Goal: Task Accomplishment & Management: Manage account settings

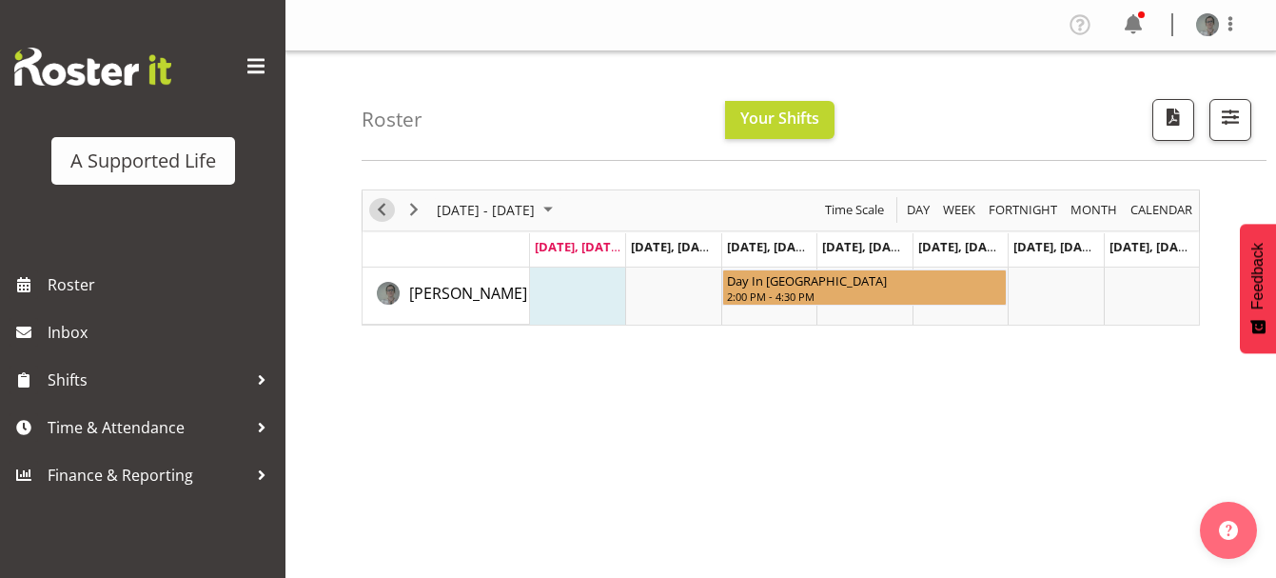
click at [384, 210] on span "Previous" at bounding box center [381, 210] width 23 height 24
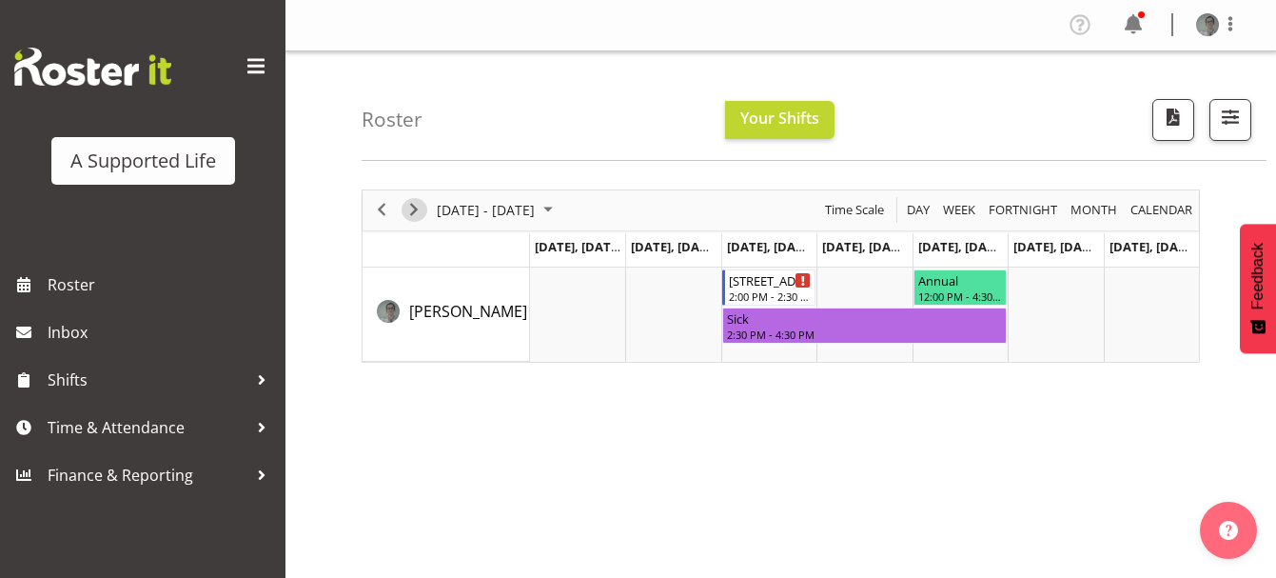
click at [412, 221] on span "Next" at bounding box center [414, 210] width 23 height 24
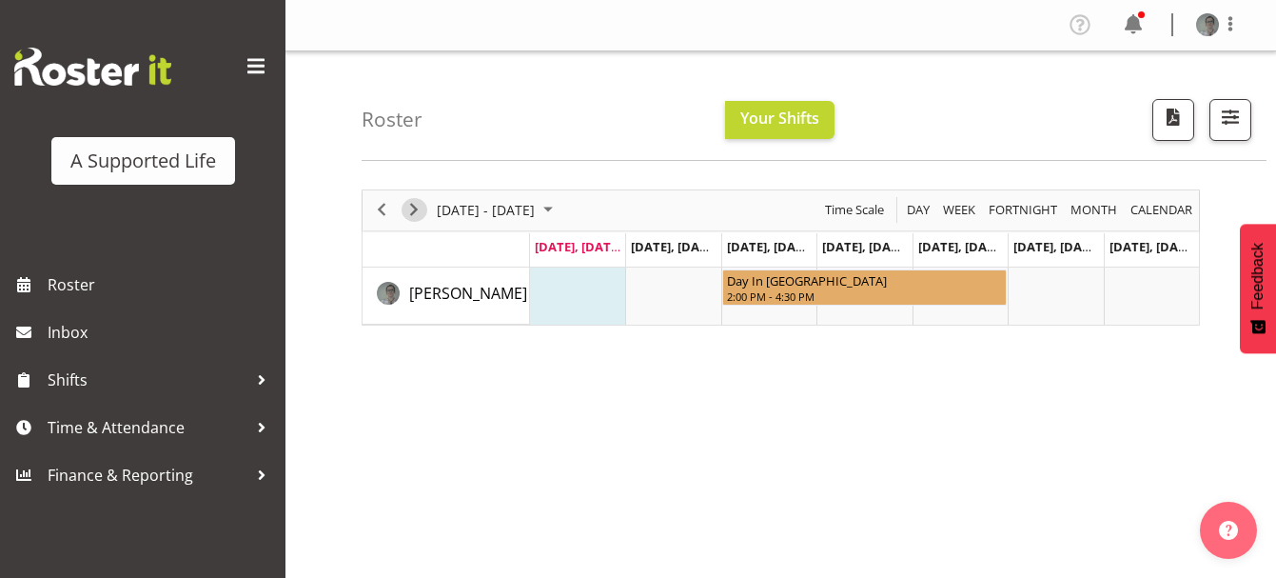
click at [412, 209] on span "Next" at bounding box center [414, 210] width 23 height 24
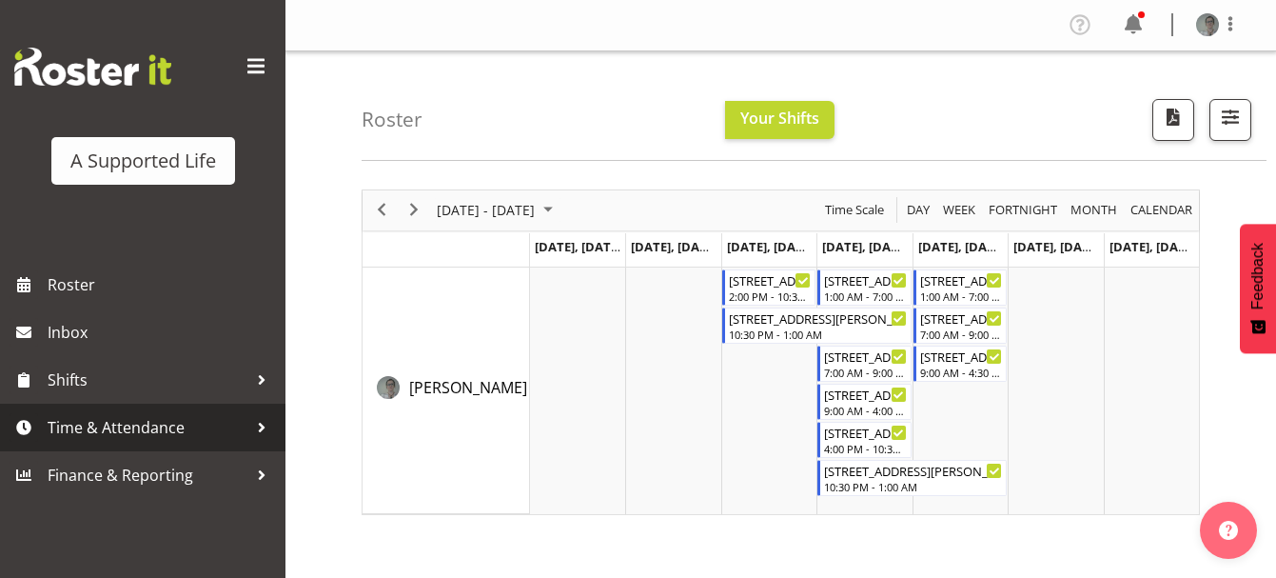
click at [133, 419] on span "Time & Attendance" at bounding box center [148, 427] width 200 height 29
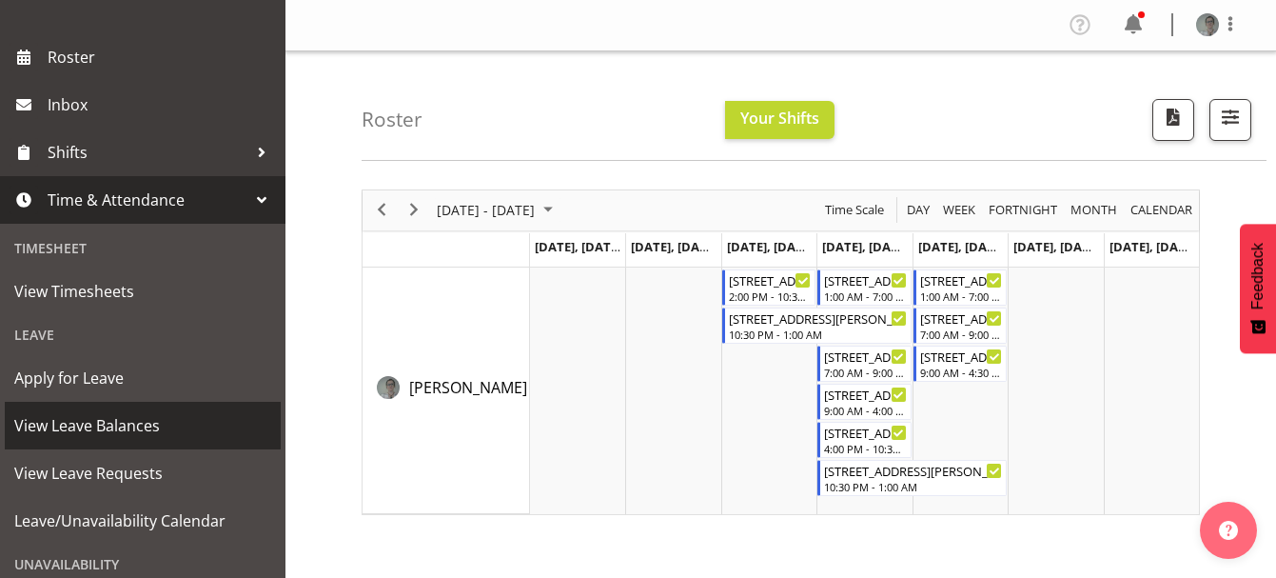
scroll to position [237, 0]
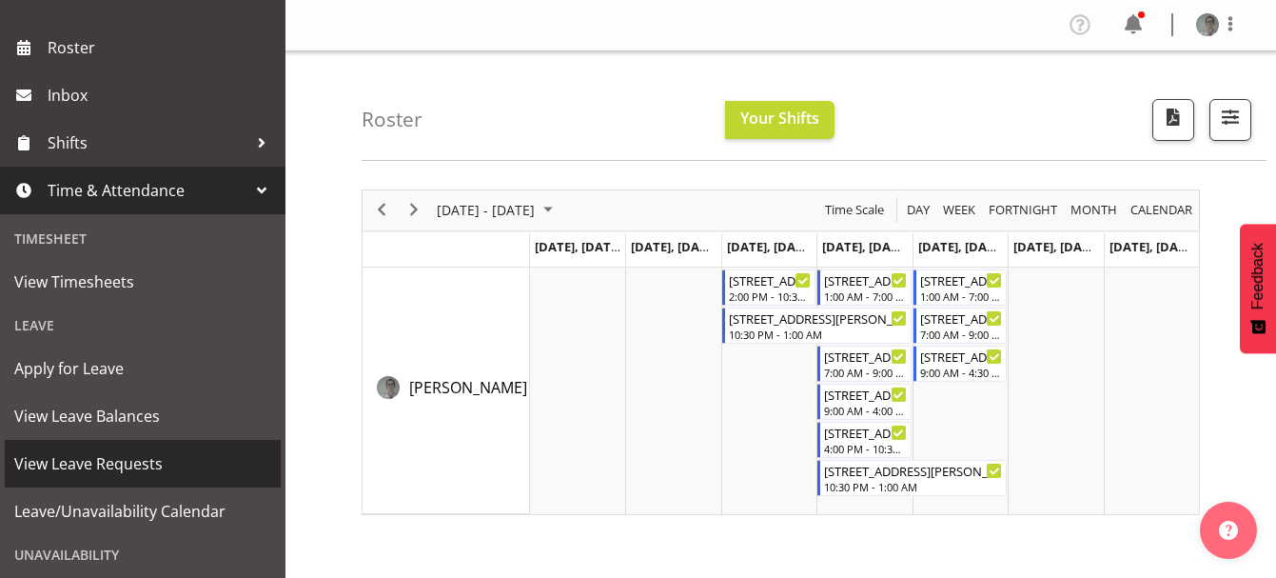
click at [146, 458] on span "View Leave Requests" at bounding box center [142, 463] width 257 height 29
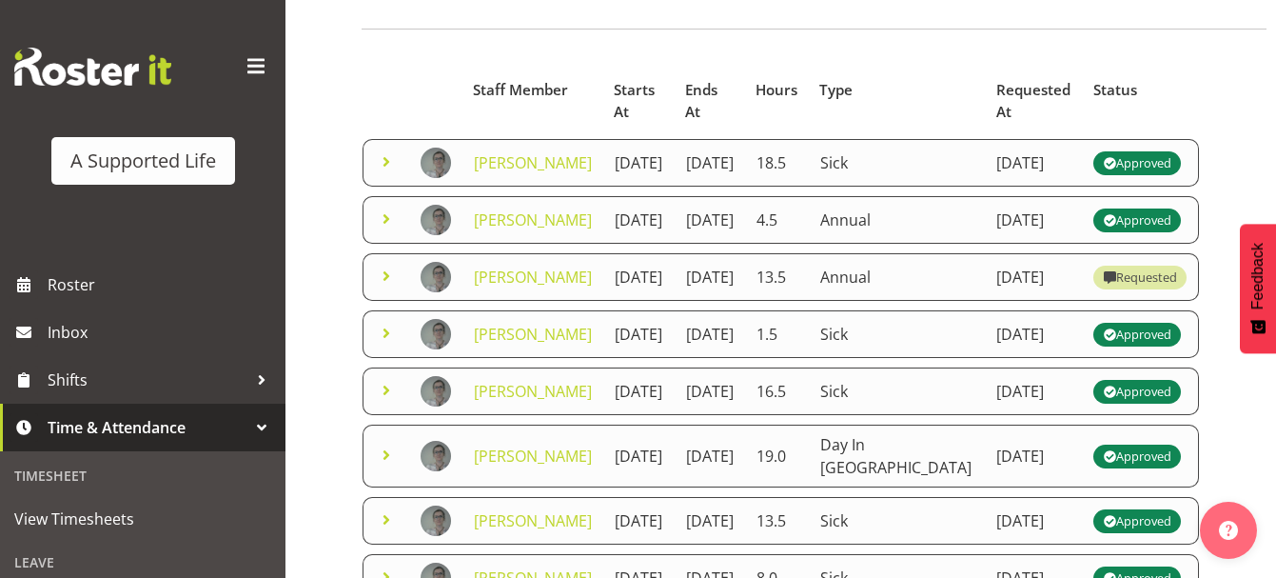
scroll to position [130, 0]
click at [388, 288] on span at bounding box center [386, 277] width 23 height 23
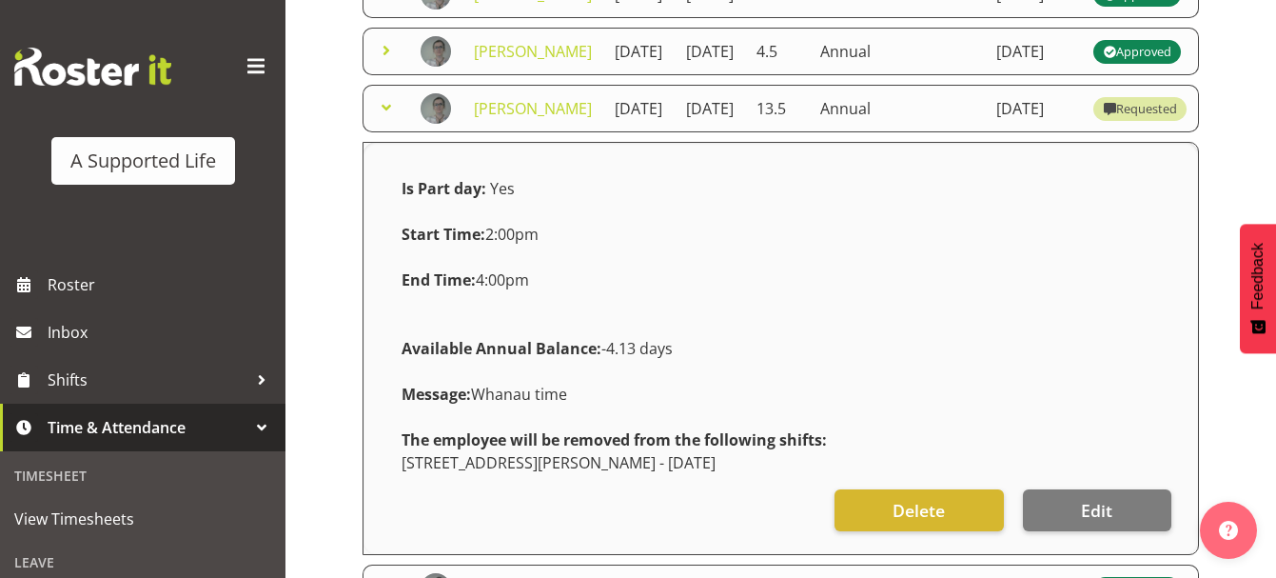
scroll to position [291, 0]
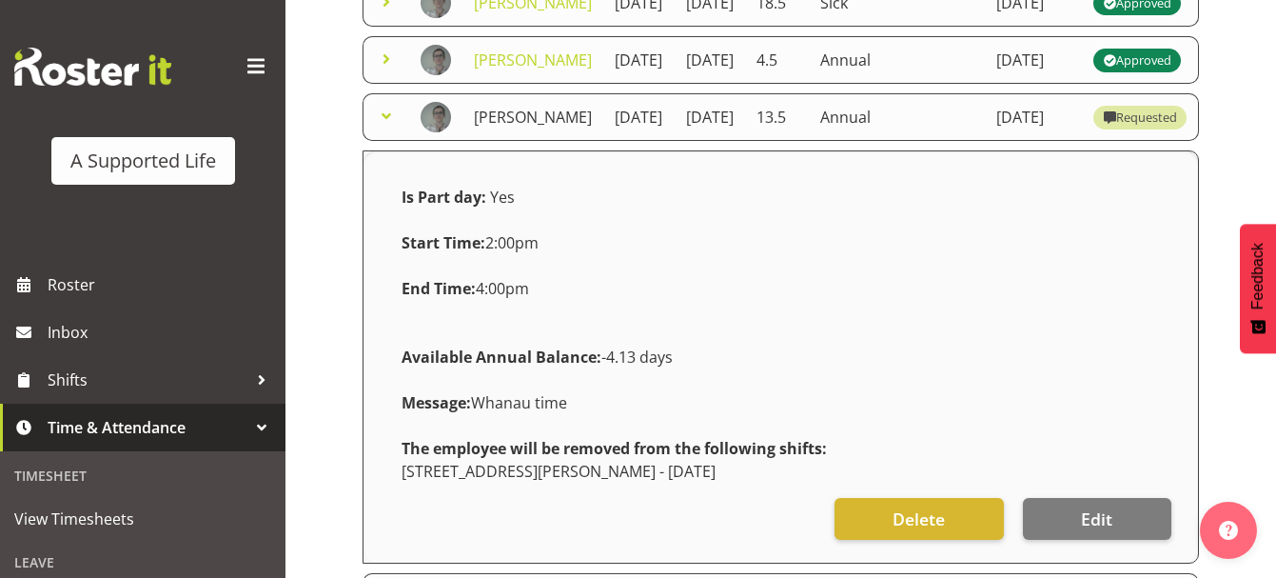
click at [516, 128] on link "[PERSON_NAME]" at bounding box center [533, 117] width 118 height 21
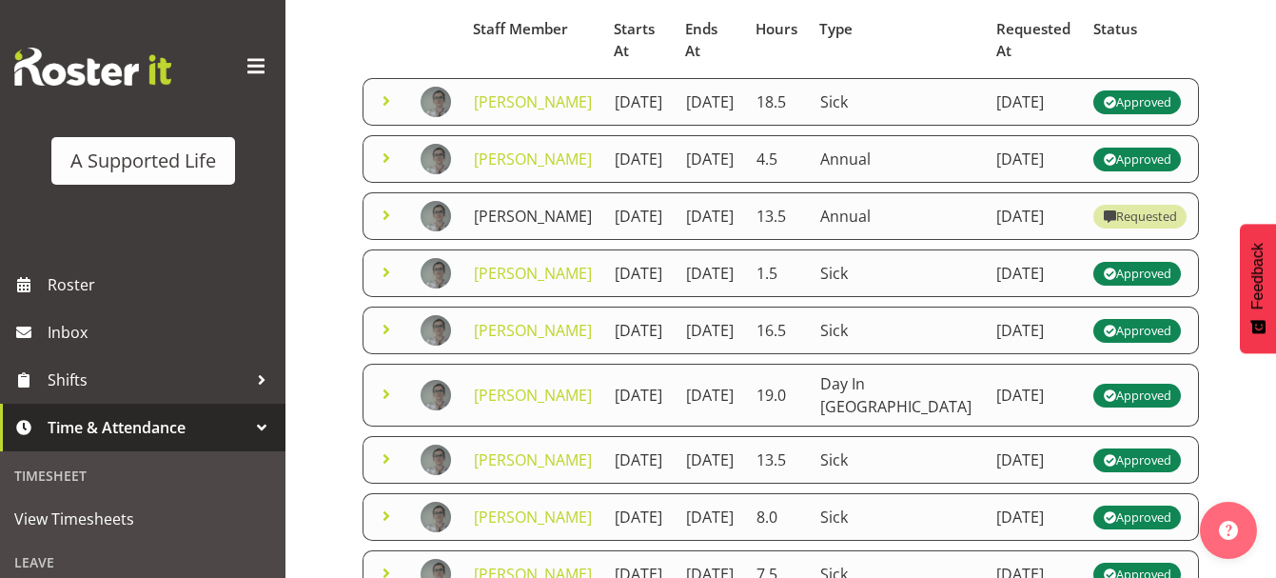
scroll to position [191, 0]
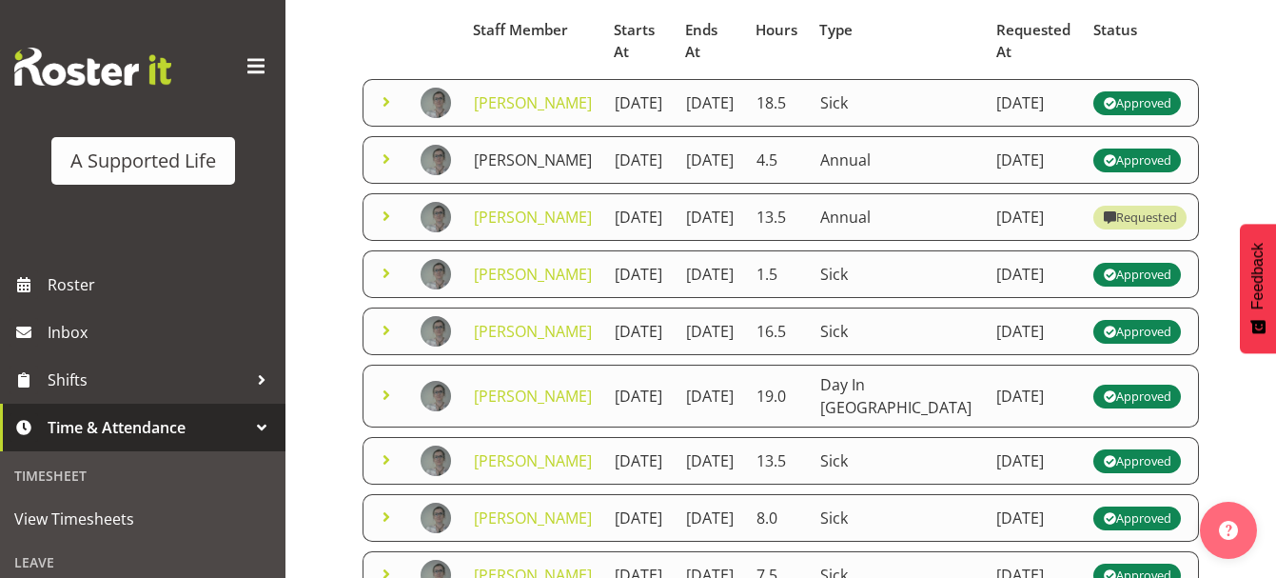
click at [523, 170] on link "[PERSON_NAME]" at bounding box center [533, 159] width 118 height 21
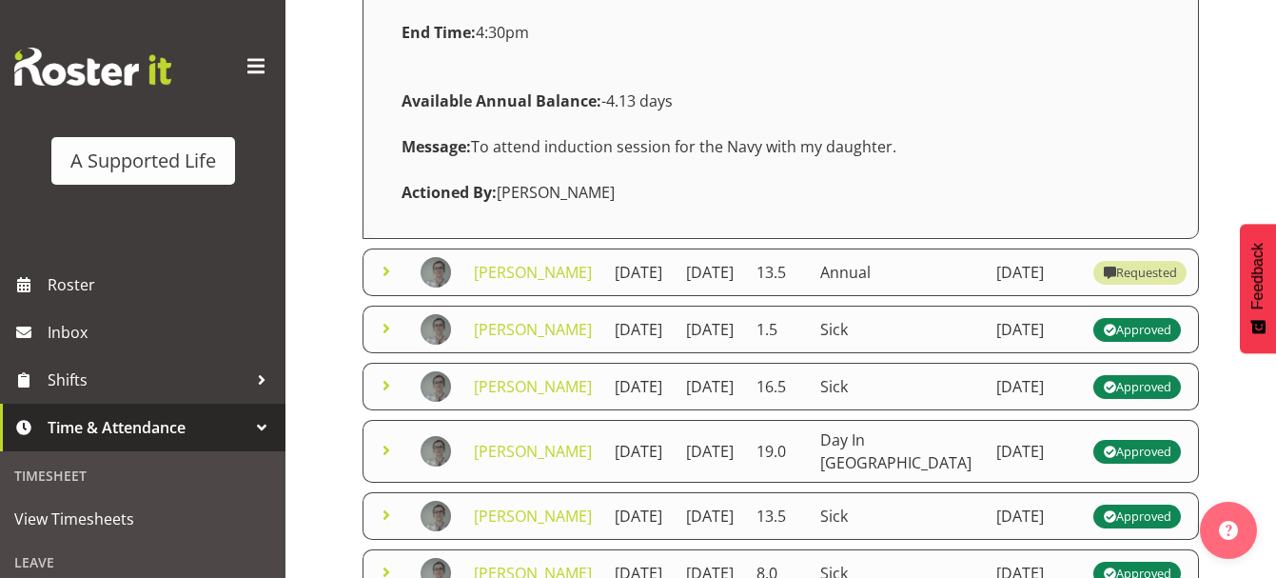
scroll to position [493, 0]
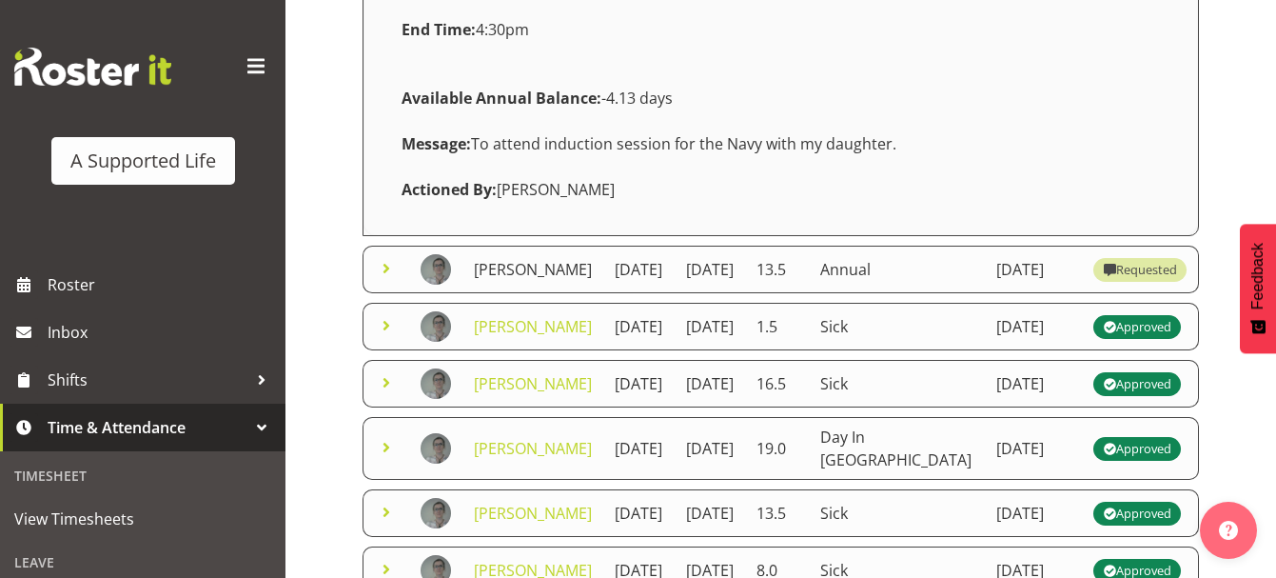
click at [513, 280] on link "[PERSON_NAME]" at bounding box center [533, 269] width 118 height 21
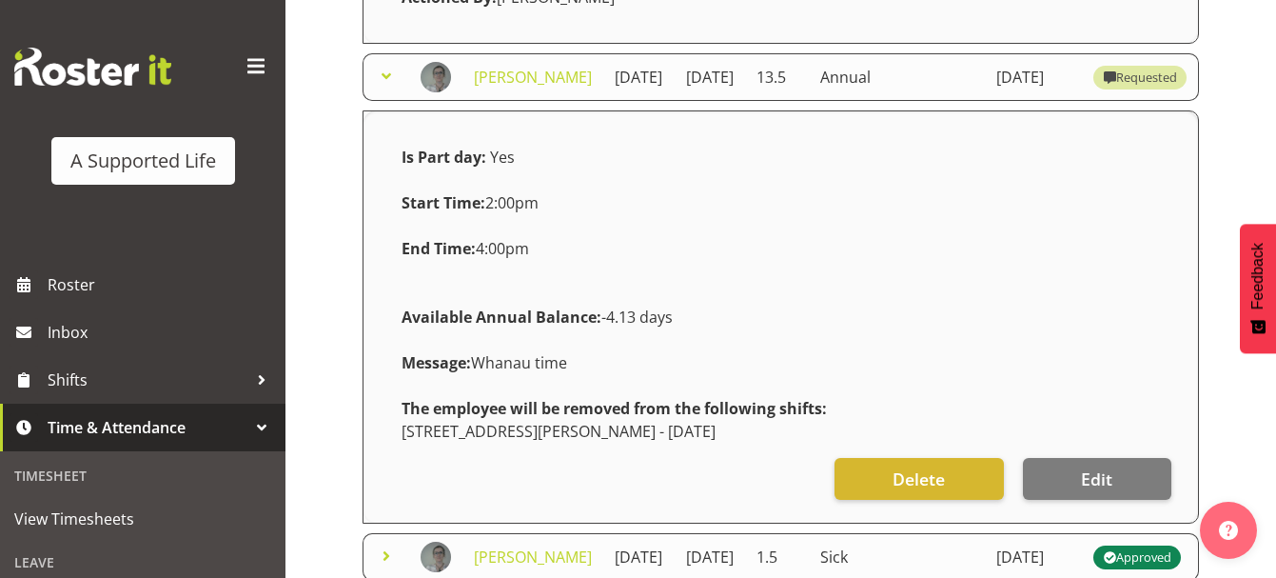
scroll to position [682, 0]
